Goal: Task Accomplishment & Management: Manage account settings

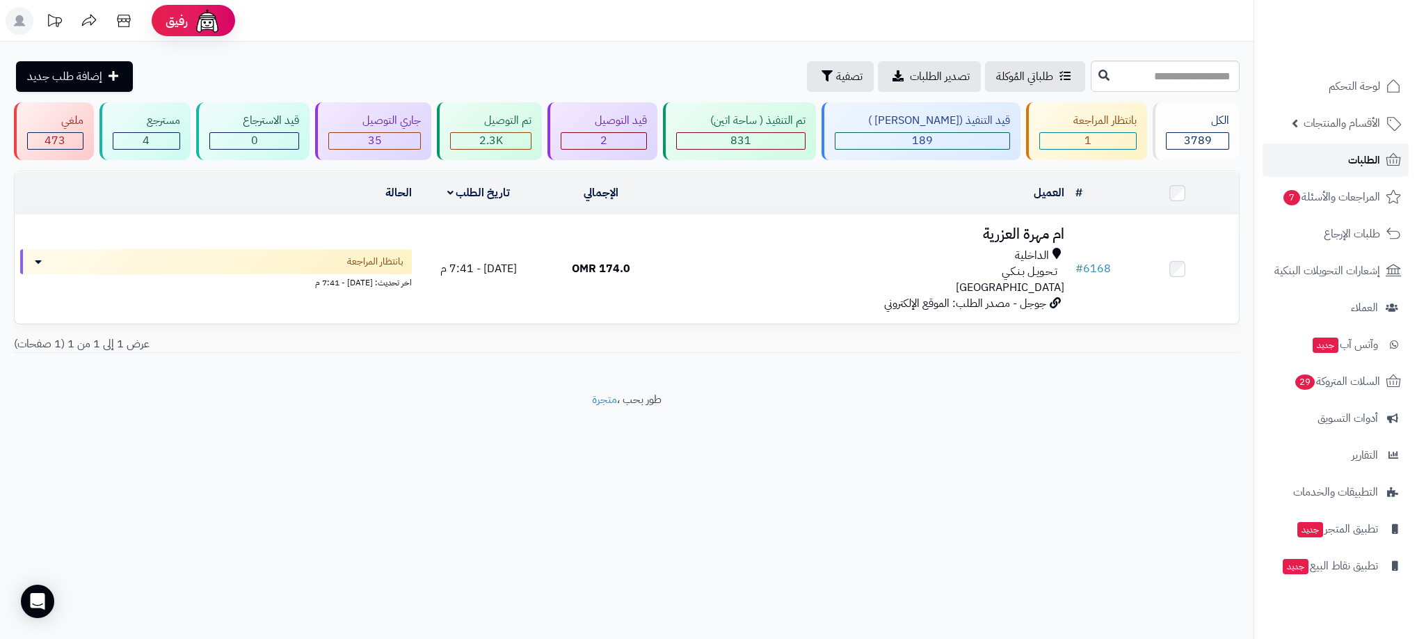
click at [1322, 159] on link "الطلبات" at bounding box center [1336, 159] width 146 height 33
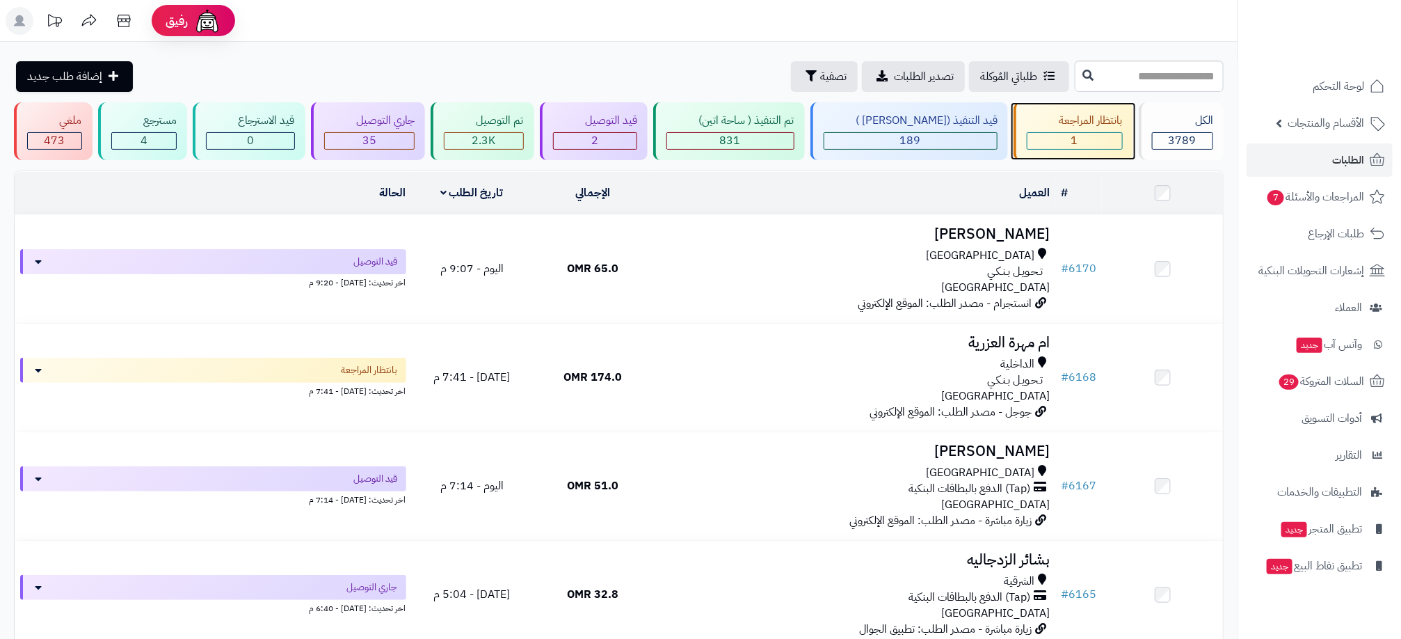
click at [1111, 138] on div "1" at bounding box center [1075, 141] width 95 height 16
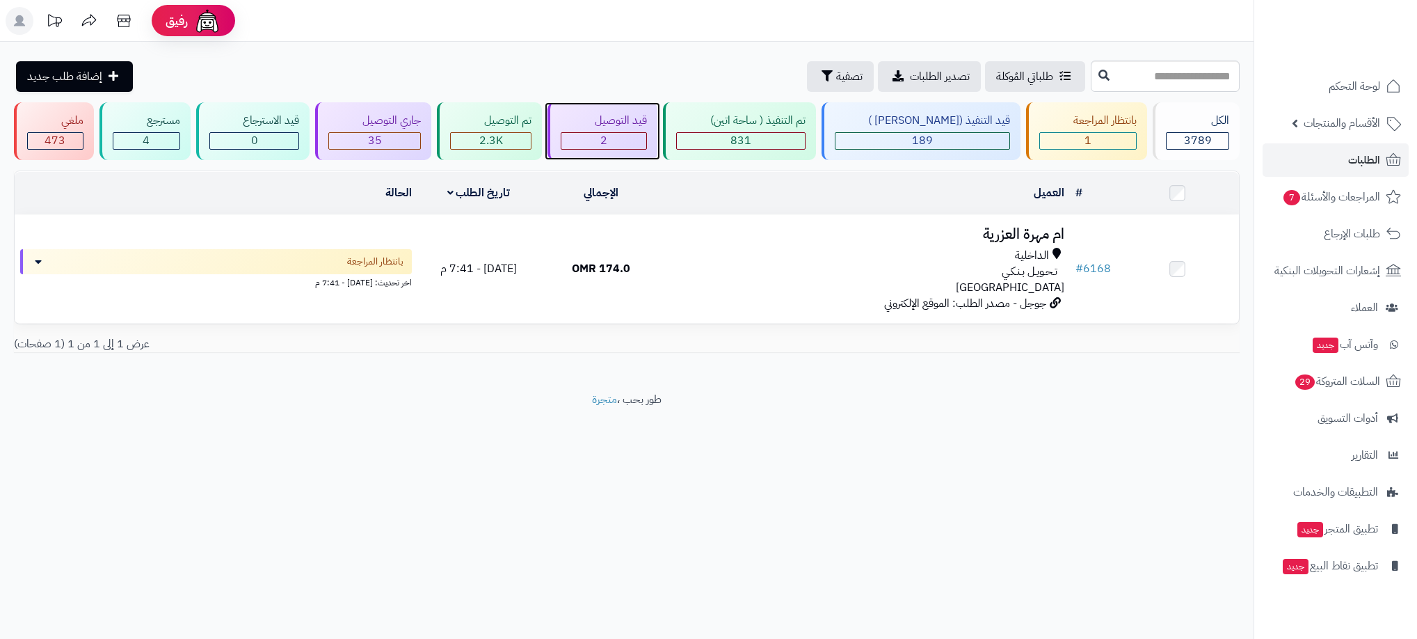
click at [639, 134] on div "2" at bounding box center [604, 141] width 85 height 16
